Goal: Use online tool/utility: Utilize a website feature to perform a specific function

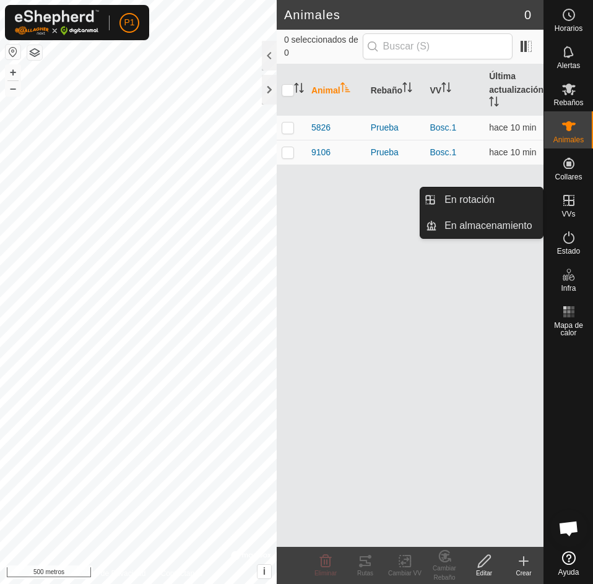
click at [561, 214] on font "VVs" at bounding box center [568, 214] width 14 height 9
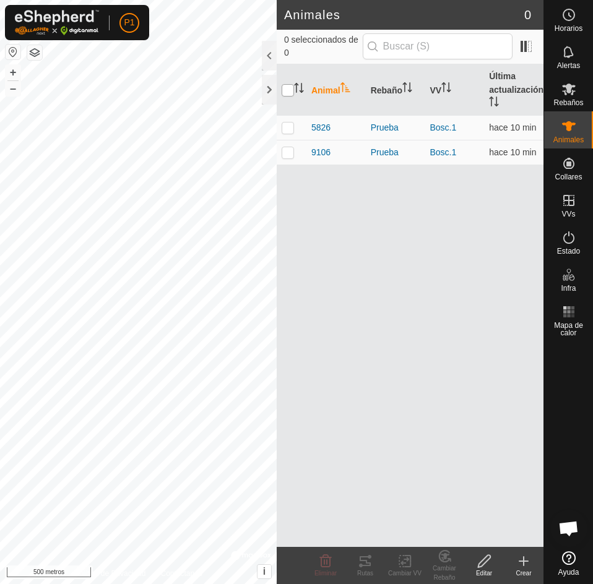
click at [285, 91] on input "checkbox" at bounding box center [288, 90] width 12 height 12
checkbox input "true"
click at [353, 566] on tracks-svg-icon at bounding box center [365, 561] width 40 height 15
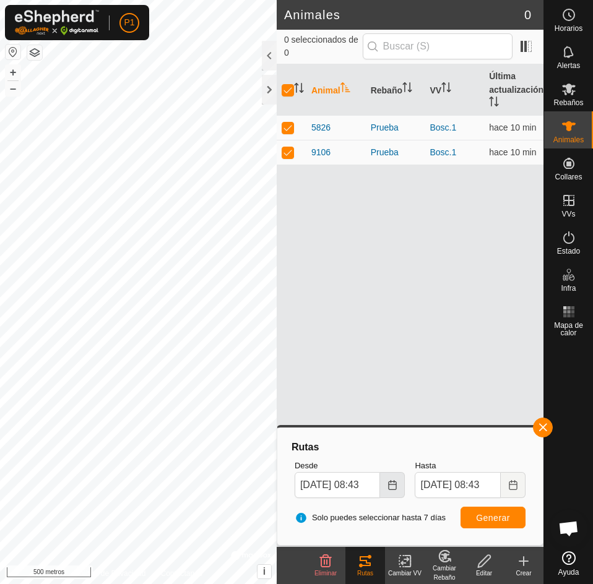
click at [392, 489] on icon "Elija fecha" at bounding box center [392, 485] width 8 height 10
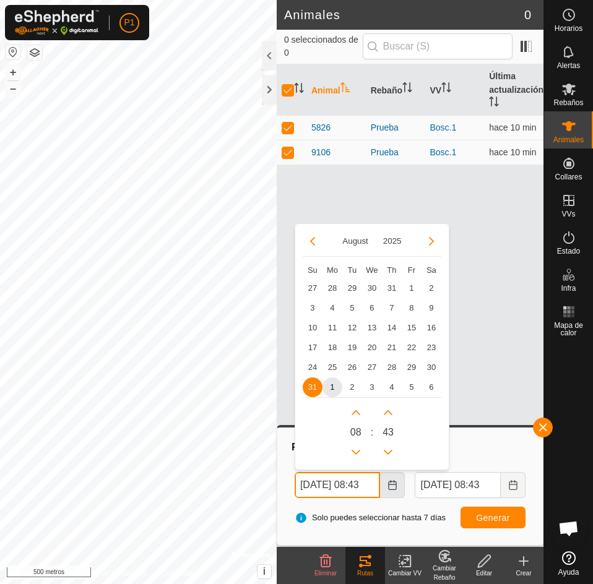
scroll to position [0, 11]
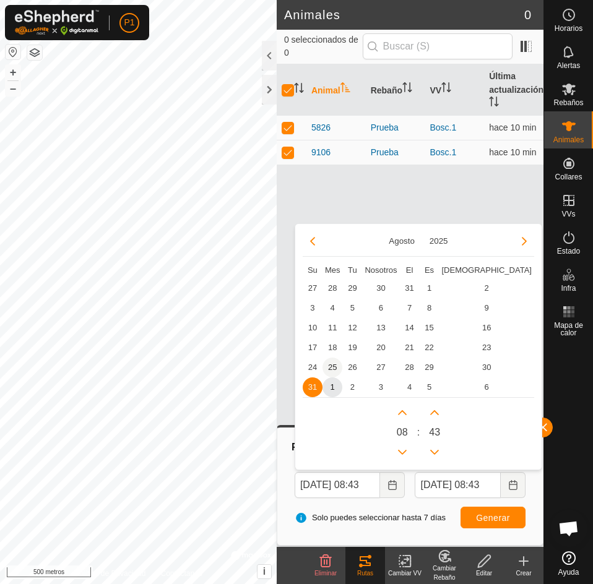
click at [338, 367] on span "25" at bounding box center [332, 368] width 20 height 20
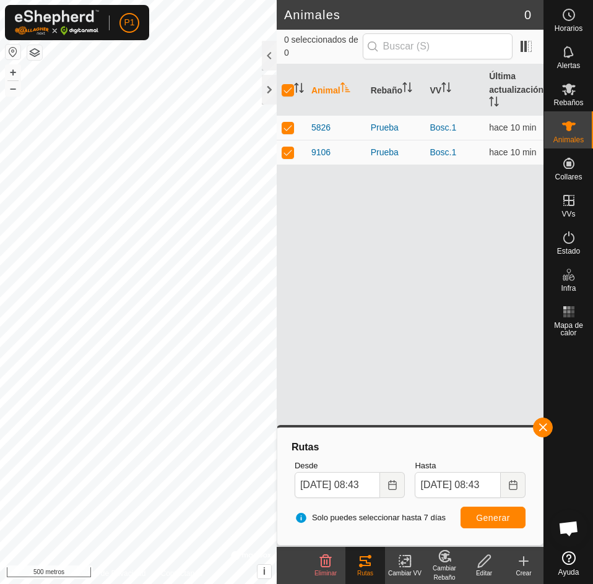
click at [504, 528] on div "Solo puedes seleccionar hasta 7 días Generar" at bounding box center [410, 518] width 241 height 30
click at [497, 522] on font "Generar" at bounding box center [493, 518] width 34 height 10
click at [269, 86] on div at bounding box center [269, 90] width 15 height 30
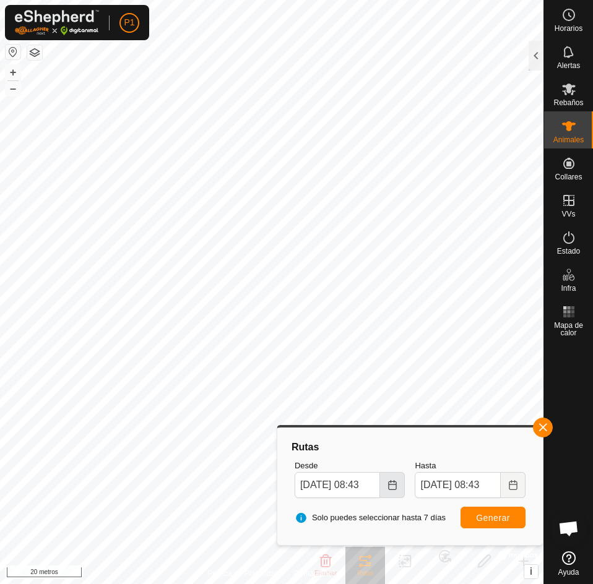
click at [393, 481] on icon "Elija fecha" at bounding box center [392, 485] width 10 height 10
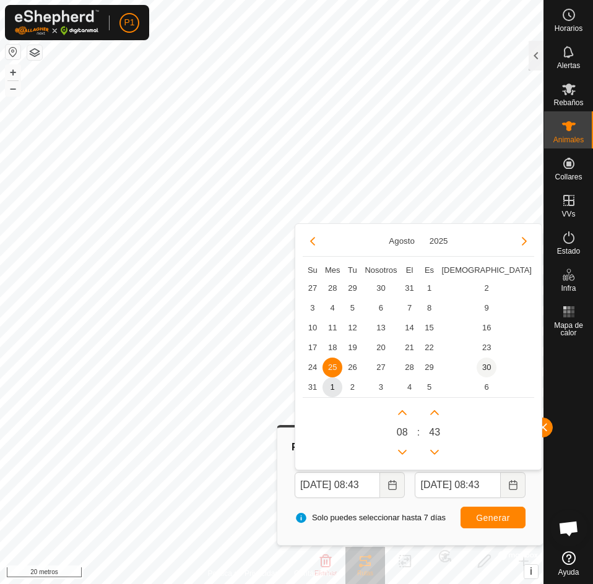
click at [476, 364] on span "30" at bounding box center [486, 368] width 20 height 20
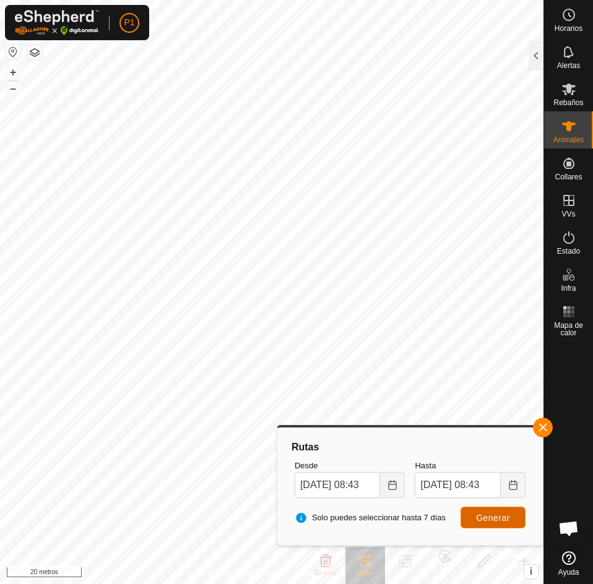
click at [488, 519] on font "Generar" at bounding box center [493, 518] width 34 height 10
click at [384, 490] on button "Elija fecha" at bounding box center [392, 485] width 25 height 26
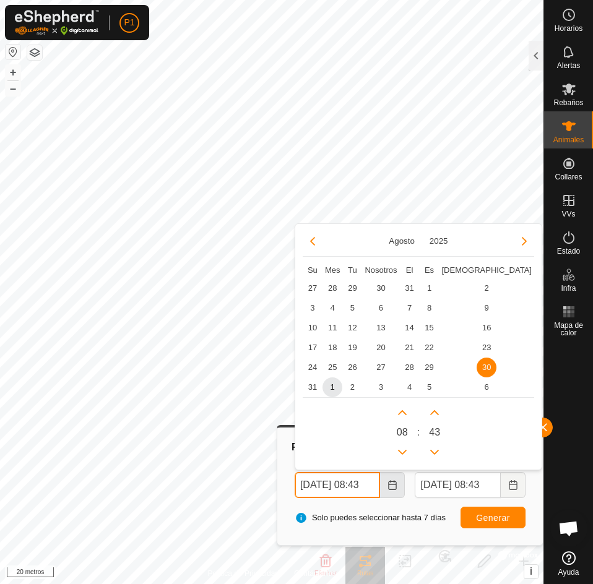
scroll to position [0, 11]
click at [303, 384] on span "31" at bounding box center [313, 387] width 20 height 20
type input "31 Aug, 2025 08:43"
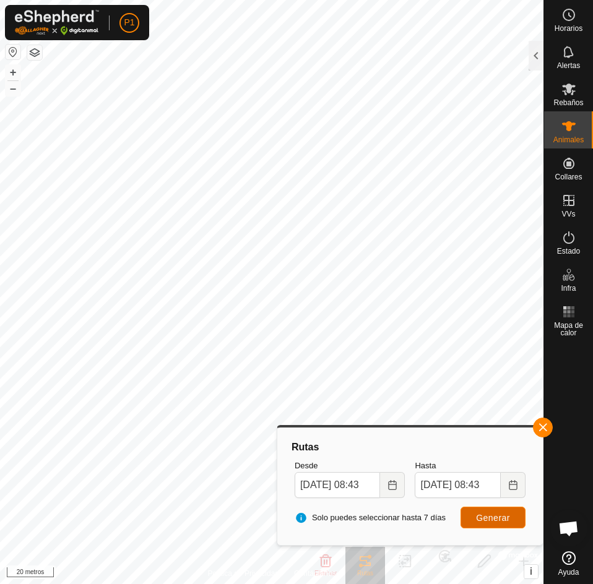
click at [509, 519] on font "Generar" at bounding box center [493, 518] width 34 height 10
click at [541, 425] on button "button" at bounding box center [543, 428] width 20 height 20
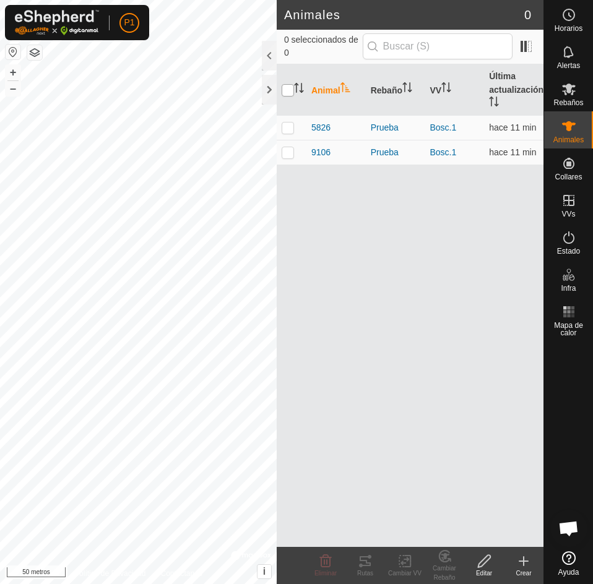
click at [293, 90] on input "checkbox" at bounding box center [288, 90] width 12 height 12
checkbox input "true"
click at [364, 561] on icon at bounding box center [365, 561] width 11 height 10
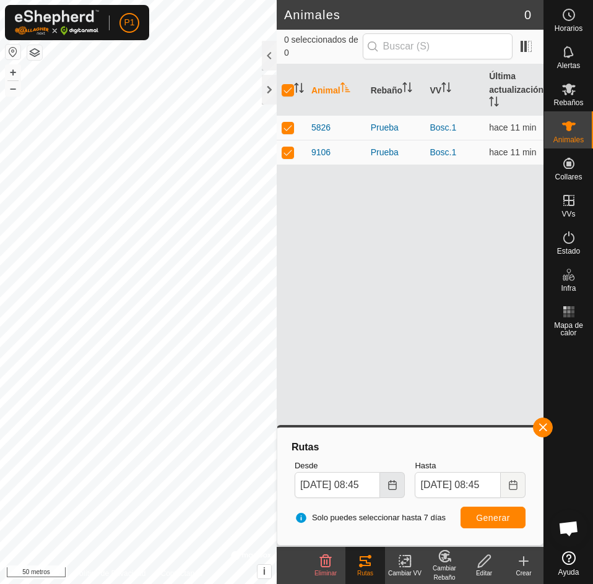
click at [394, 475] on button "Elija fecha" at bounding box center [392, 485] width 25 height 26
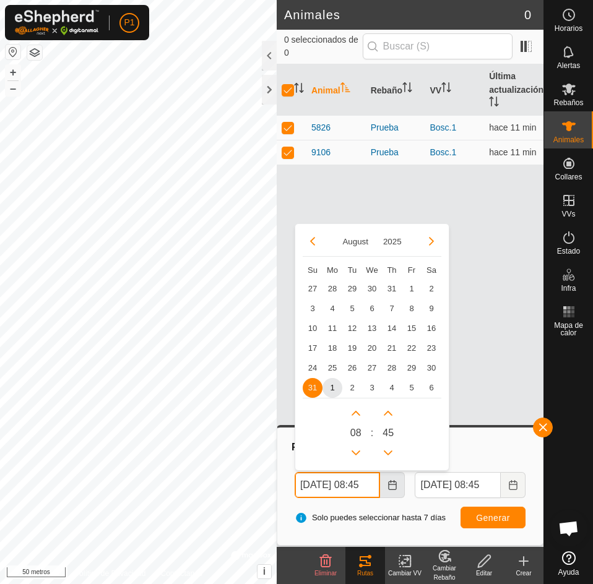
scroll to position [0, 11]
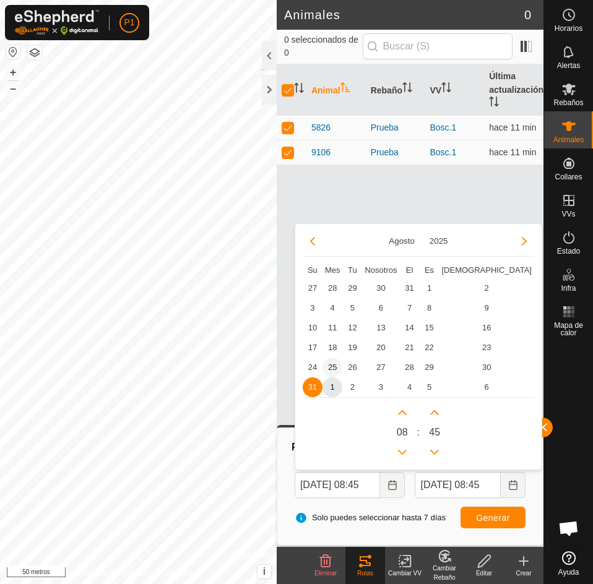
click at [331, 368] on span "25" at bounding box center [332, 368] width 20 height 20
type input "[DATE] 08:45"
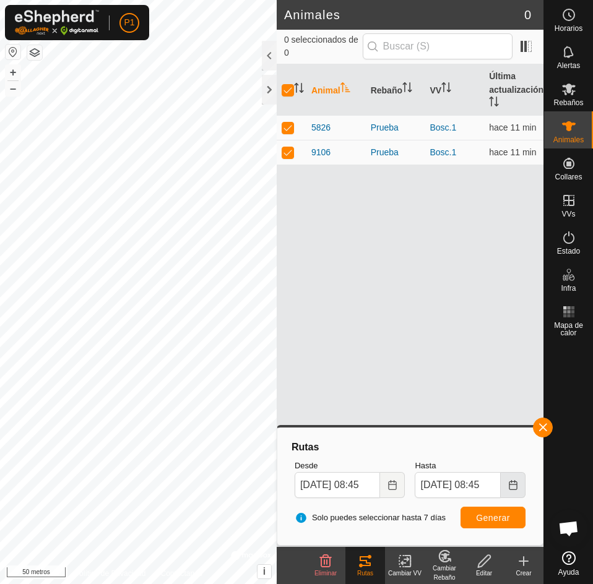
click at [513, 483] on icon "Elija fecha" at bounding box center [513, 485] width 10 height 10
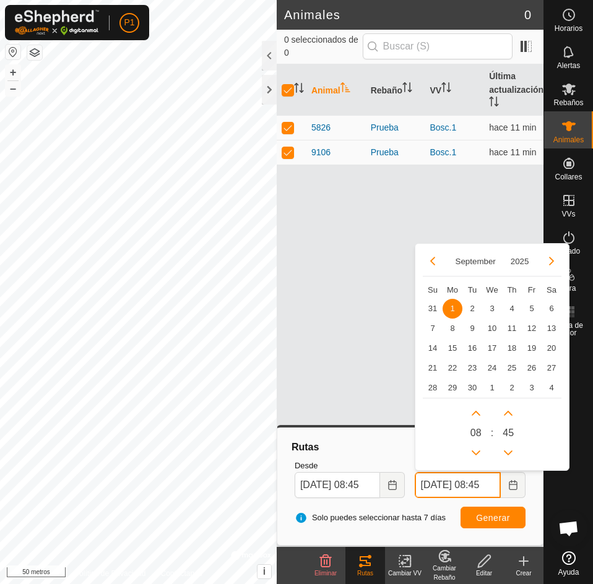
scroll to position [0, 12]
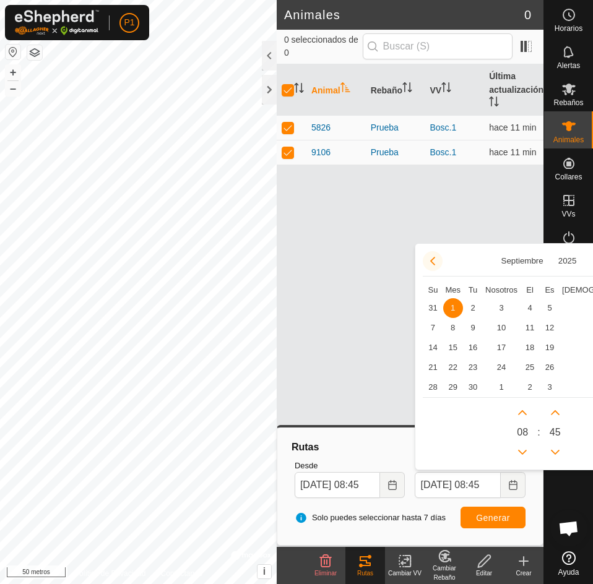
click at [429, 263] on button "Mes anterior" at bounding box center [433, 261] width 20 height 20
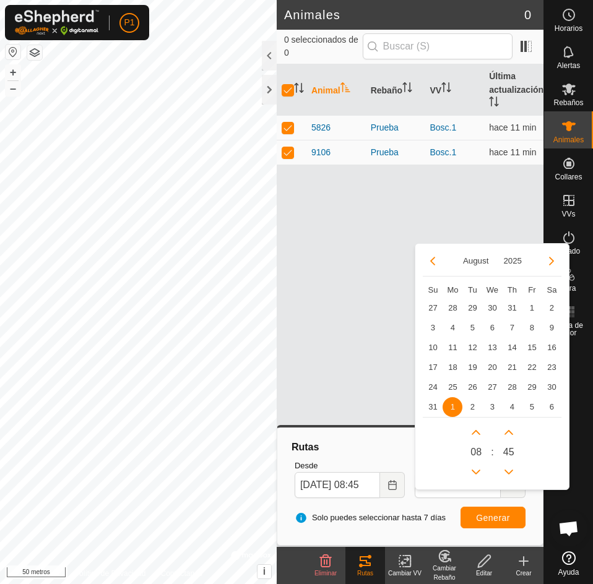
scroll to position [0, 0]
click at [471, 390] on span "26" at bounding box center [472, 387] width 20 height 20
type input "[DATE] 08:45"
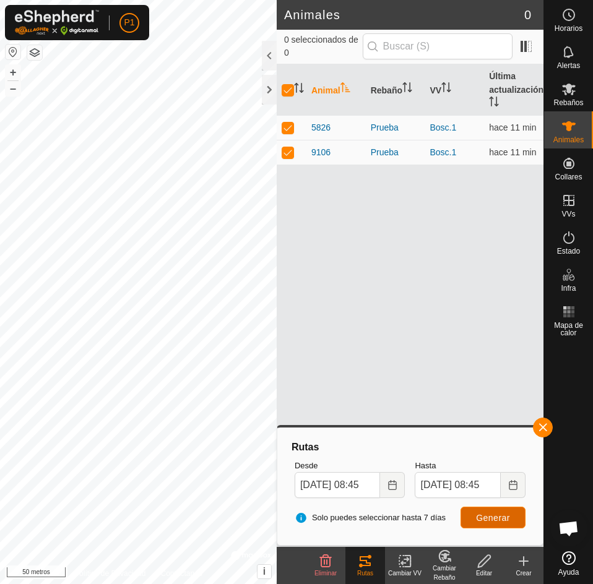
click at [485, 519] on font "Generar" at bounding box center [493, 518] width 34 height 10
